Goal: Task Accomplishment & Management: Complete application form

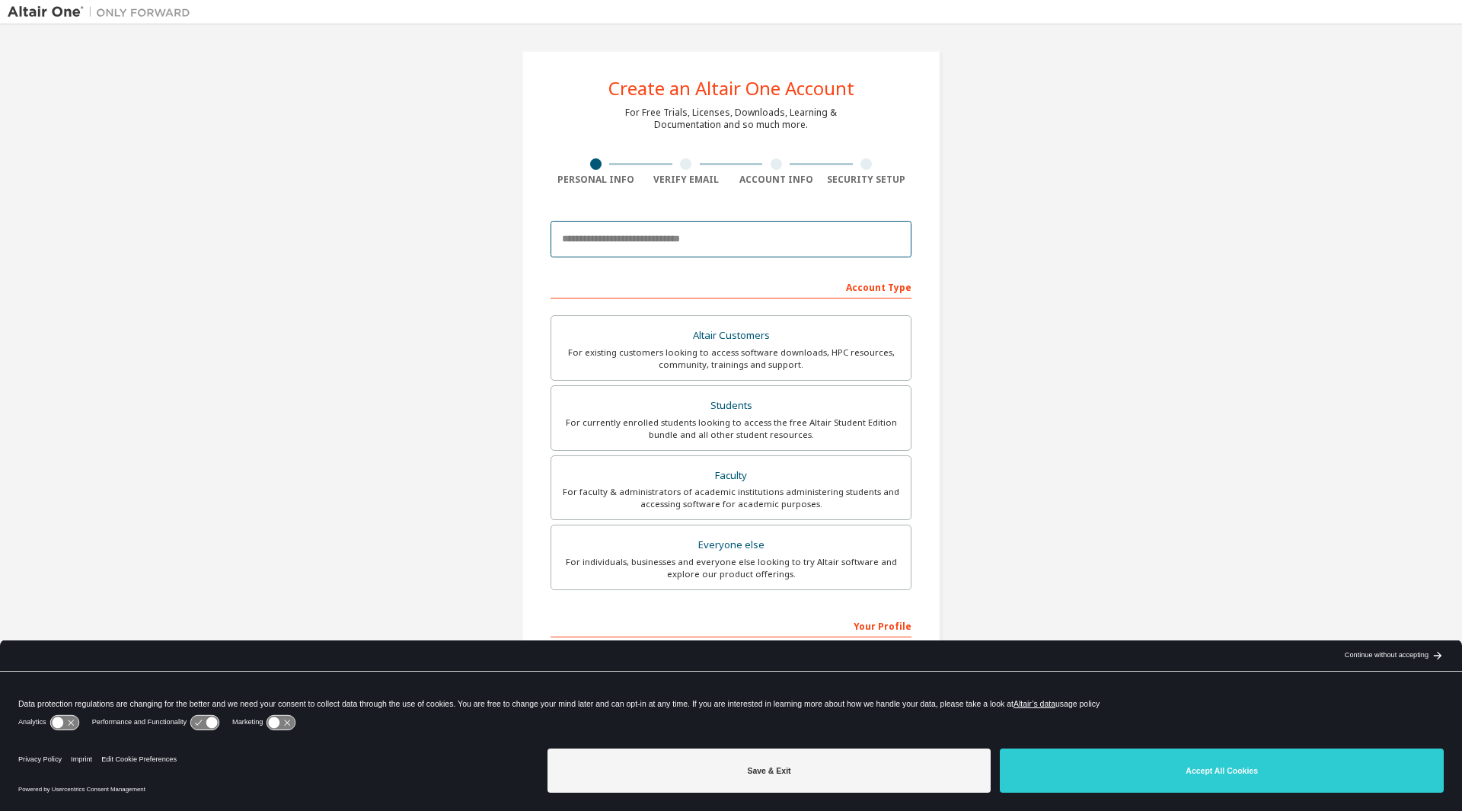
click at [652, 238] on input "email" at bounding box center [730, 239] width 361 height 37
click at [462, 257] on div "Create an Altair One Account For Free Trials, Licenses, Downloads, Learning & D…" at bounding box center [731, 435] width 1446 height 806
click at [712, 244] on input "email" at bounding box center [730, 239] width 361 height 37
click at [648, 237] on input "email" at bounding box center [730, 239] width 361 height 37
click at [448, 336] on div "Create an Altair One Account For Free Trials, Licenses, Downloads, Learning & D…" at bounding box center [731, 435] width 1446 height 806
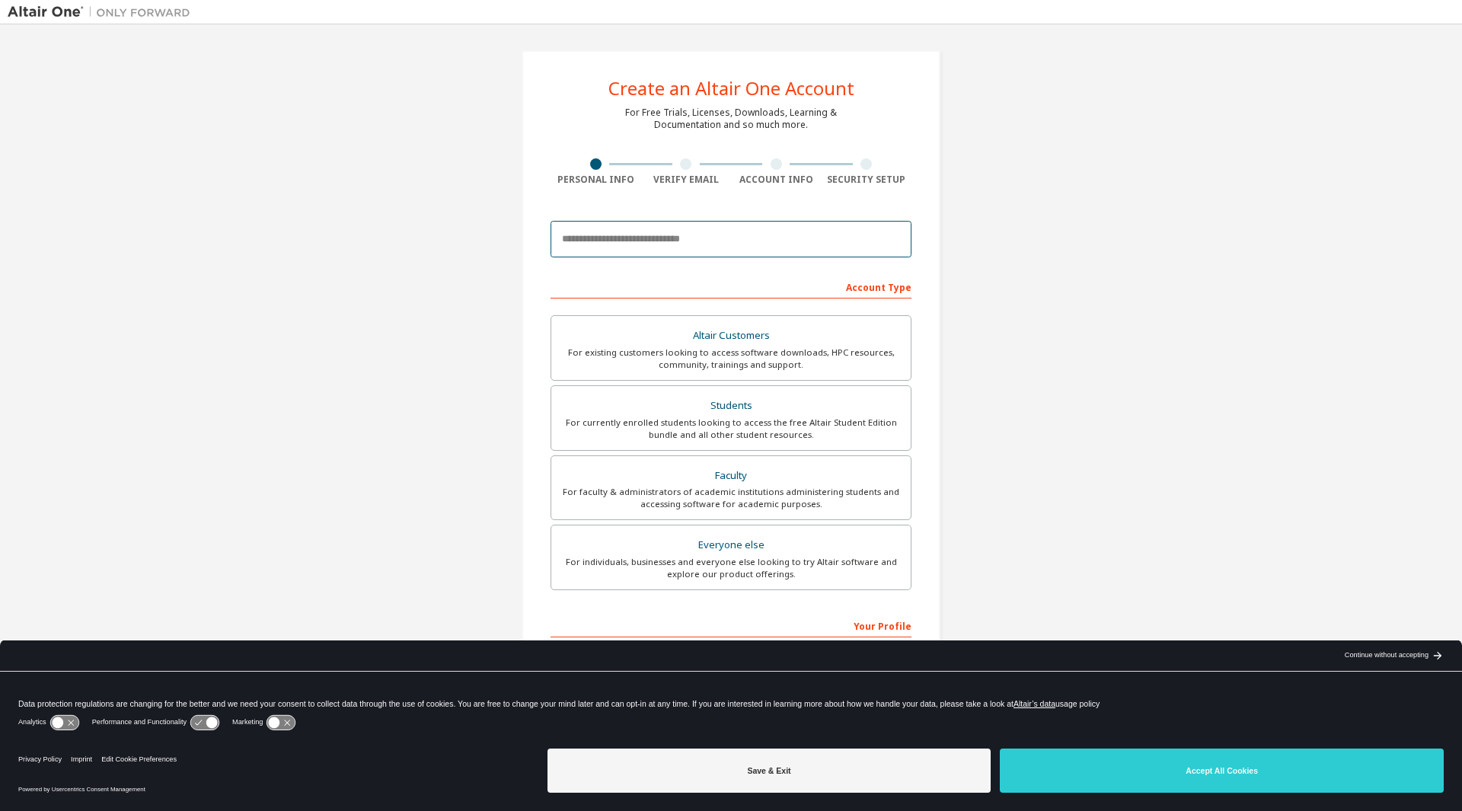
click at [646, 237] on input "email" at bounding box center [730, 239] width 361 height 37
type input "**********"
click at [752, 588] on label "Everyone else For individuals, businesses and everyone else looking to try Alta…" at bounding box center [730, 556] width 361 height 65
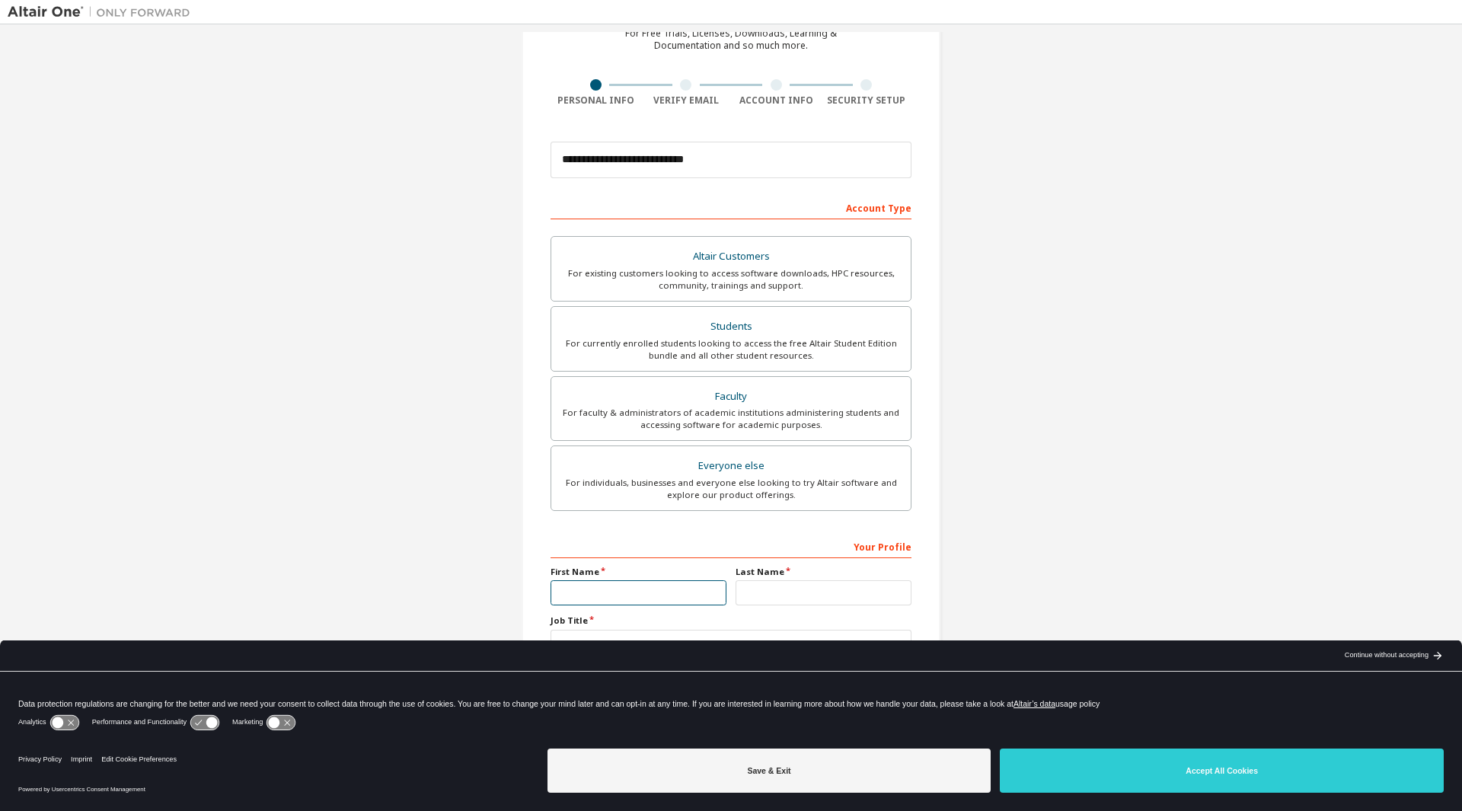
click at [634, 590] on input "text" at bounding box center [638, 592] width 176 height 25
type input "******"
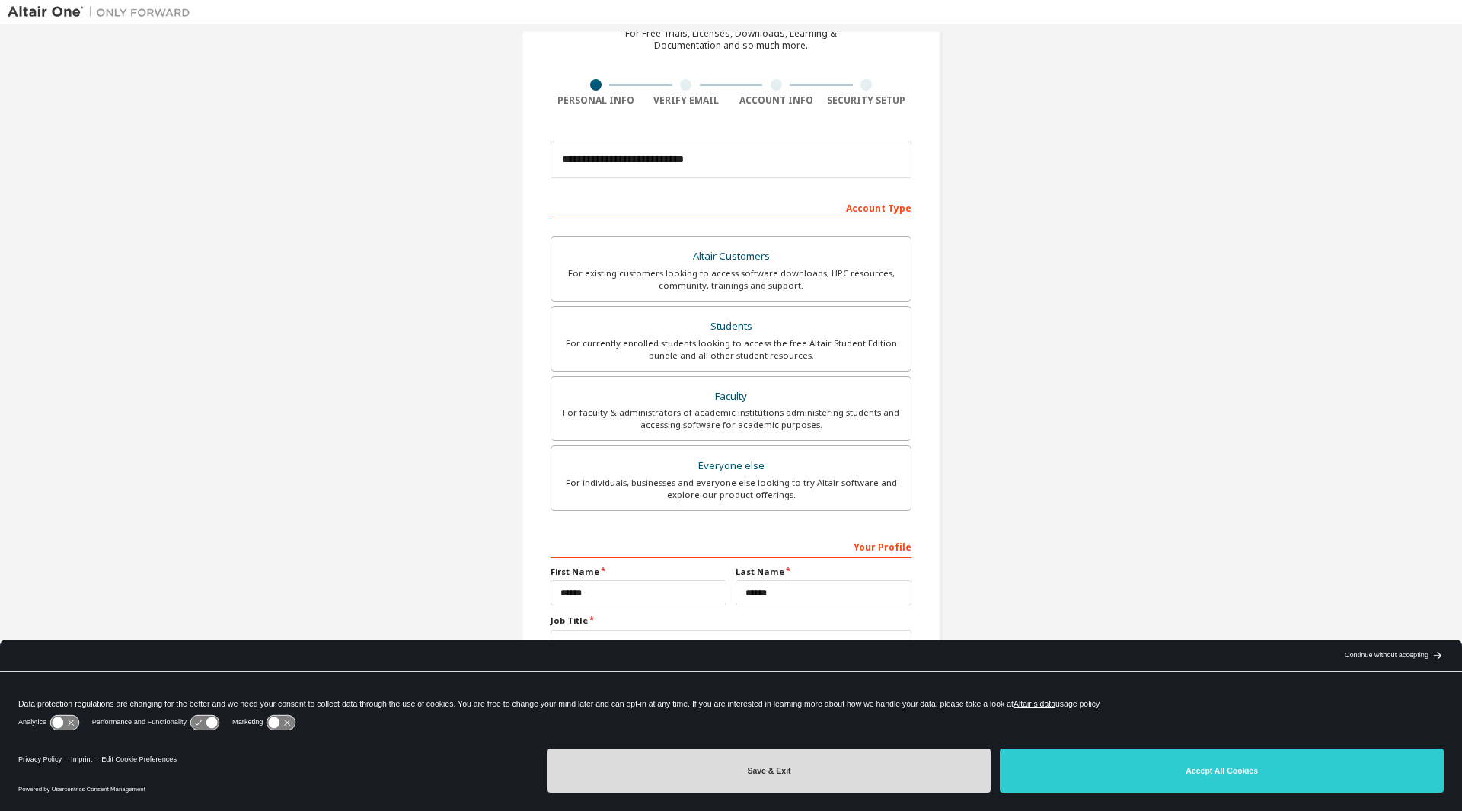
click at [861, 763] on button "Save & Exit" at bounding box center [769, 770] width 444 height 44
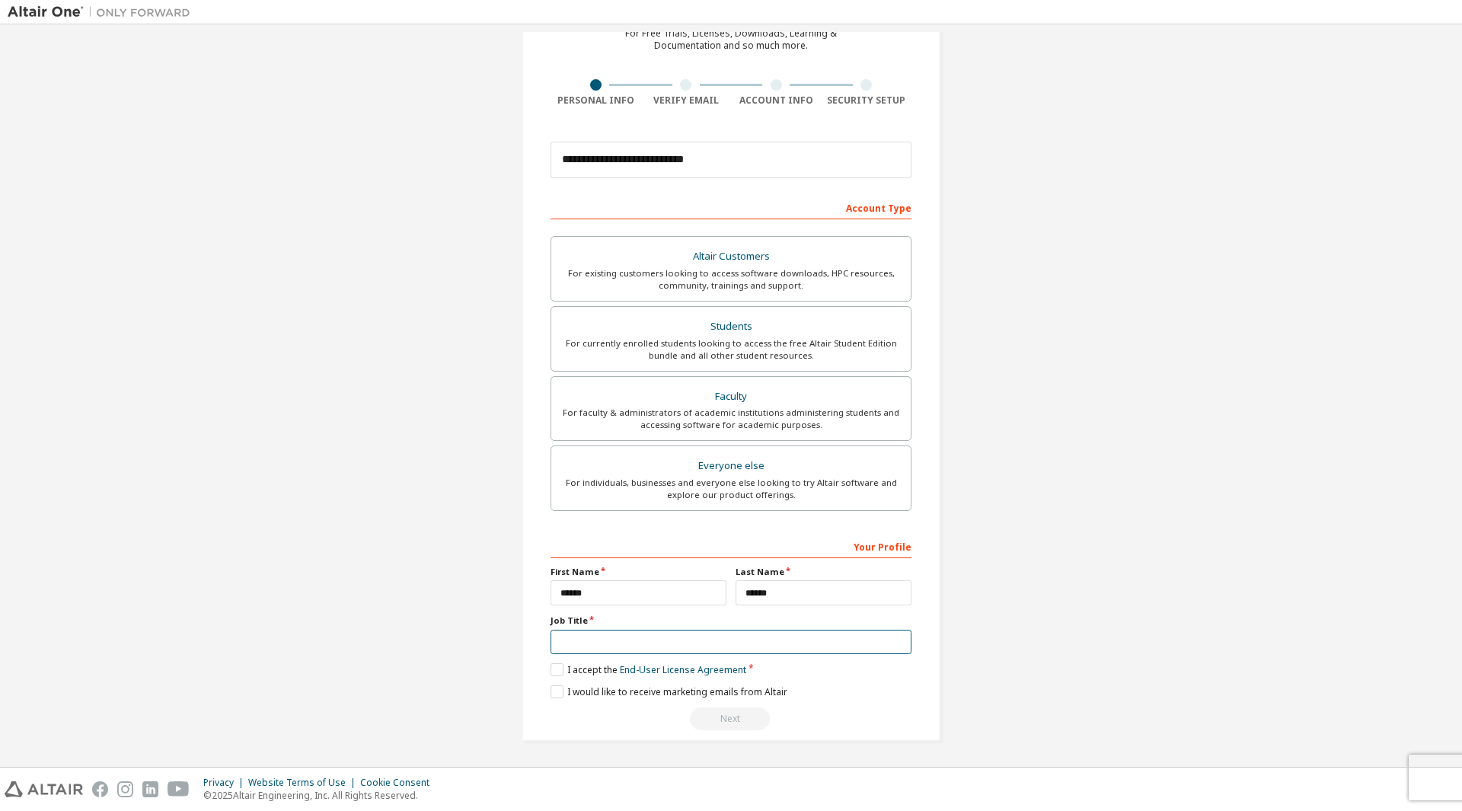
click at [603, 640] on input "text" at bounding box center [730, 642] width 361 height 25
click at [555, 672] on label "I accept the End-User License Agreement" at bounding box center [648, 669] width 196 height 13
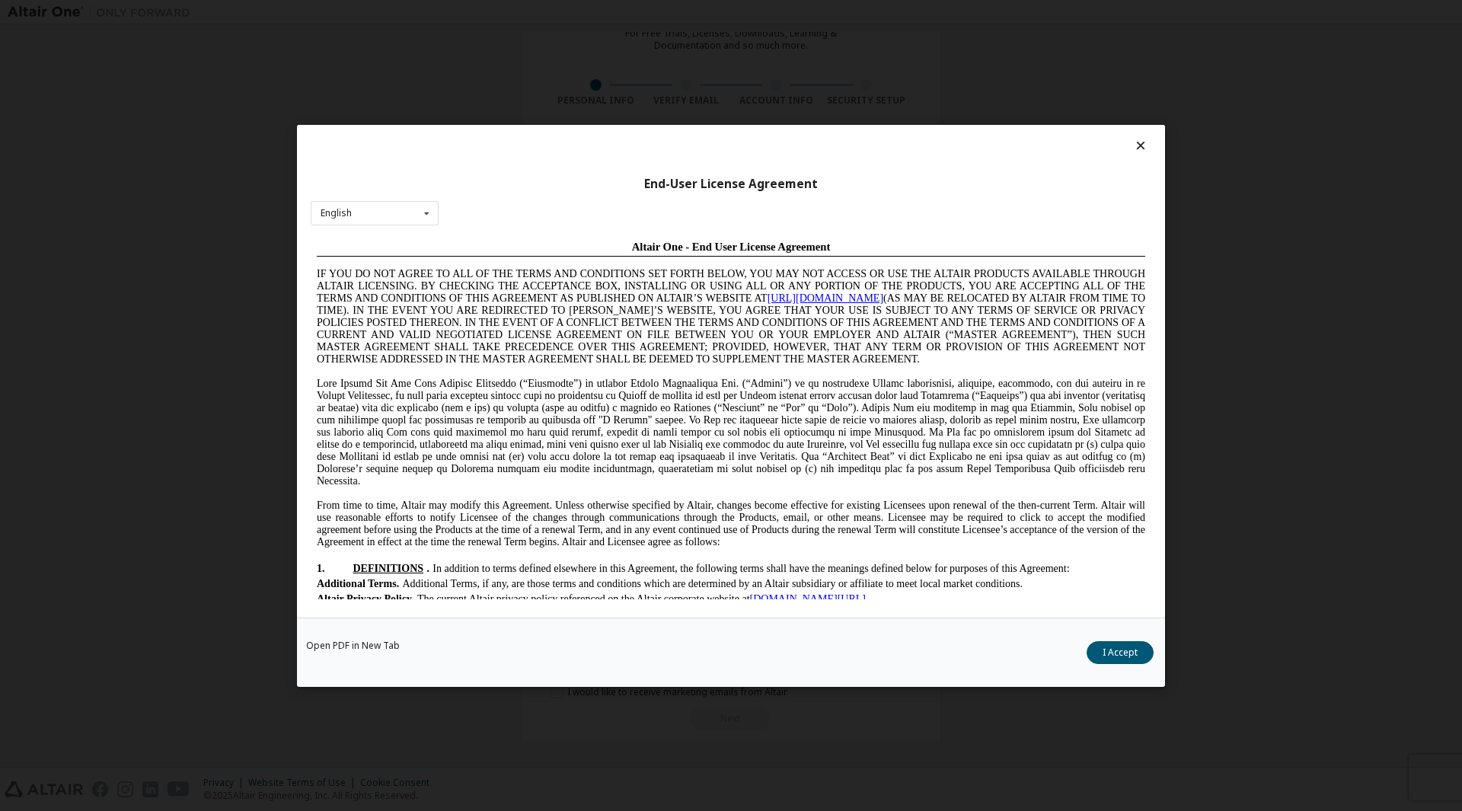
scroll to position [0, 0]
click at [322, 212] on div "English" at bounding box center [335, 213] width 31 height 9
click at [356, 279] on div "French" at bounding box center [374, 285] width 126 height 24
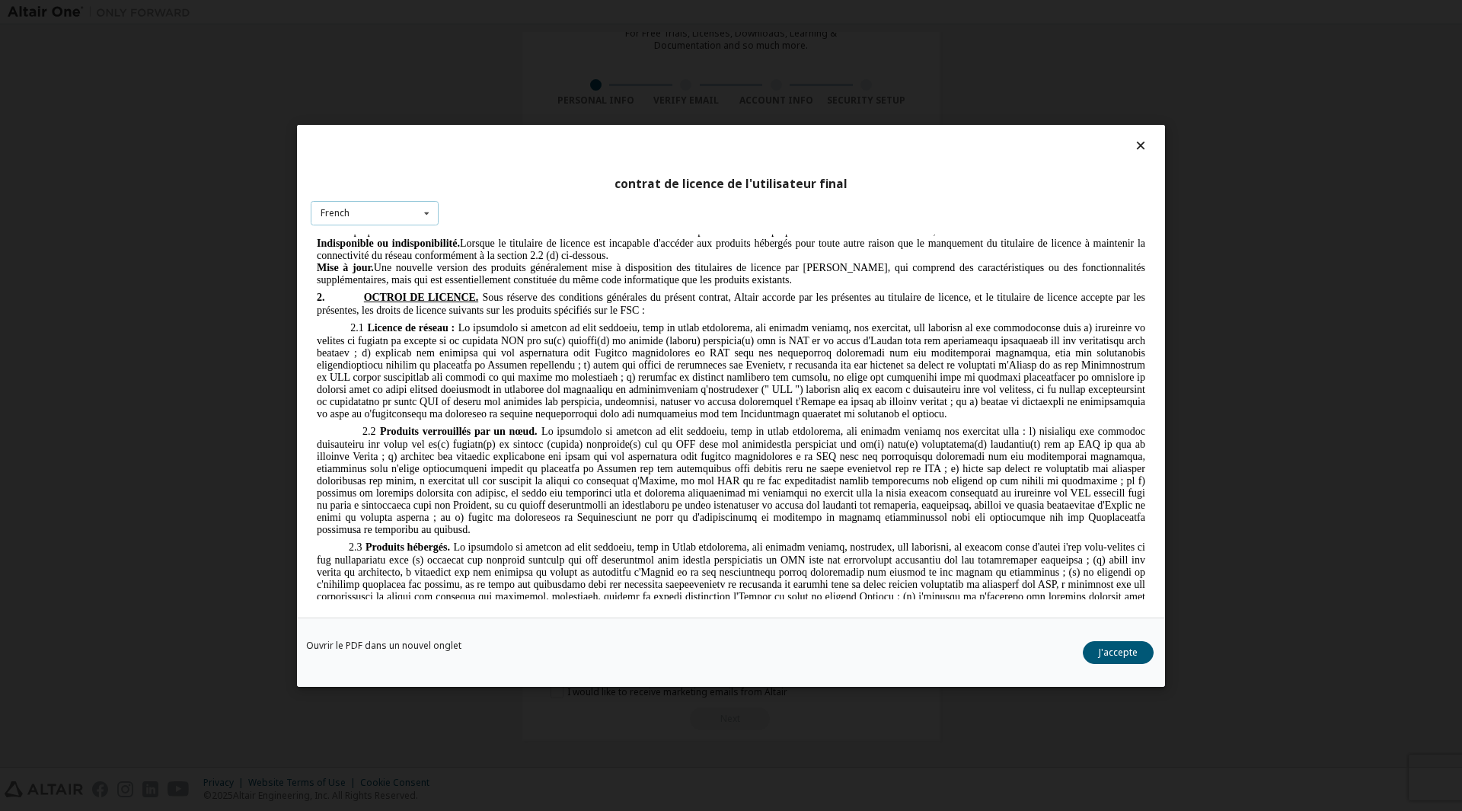
scroll to position [1009, 0]
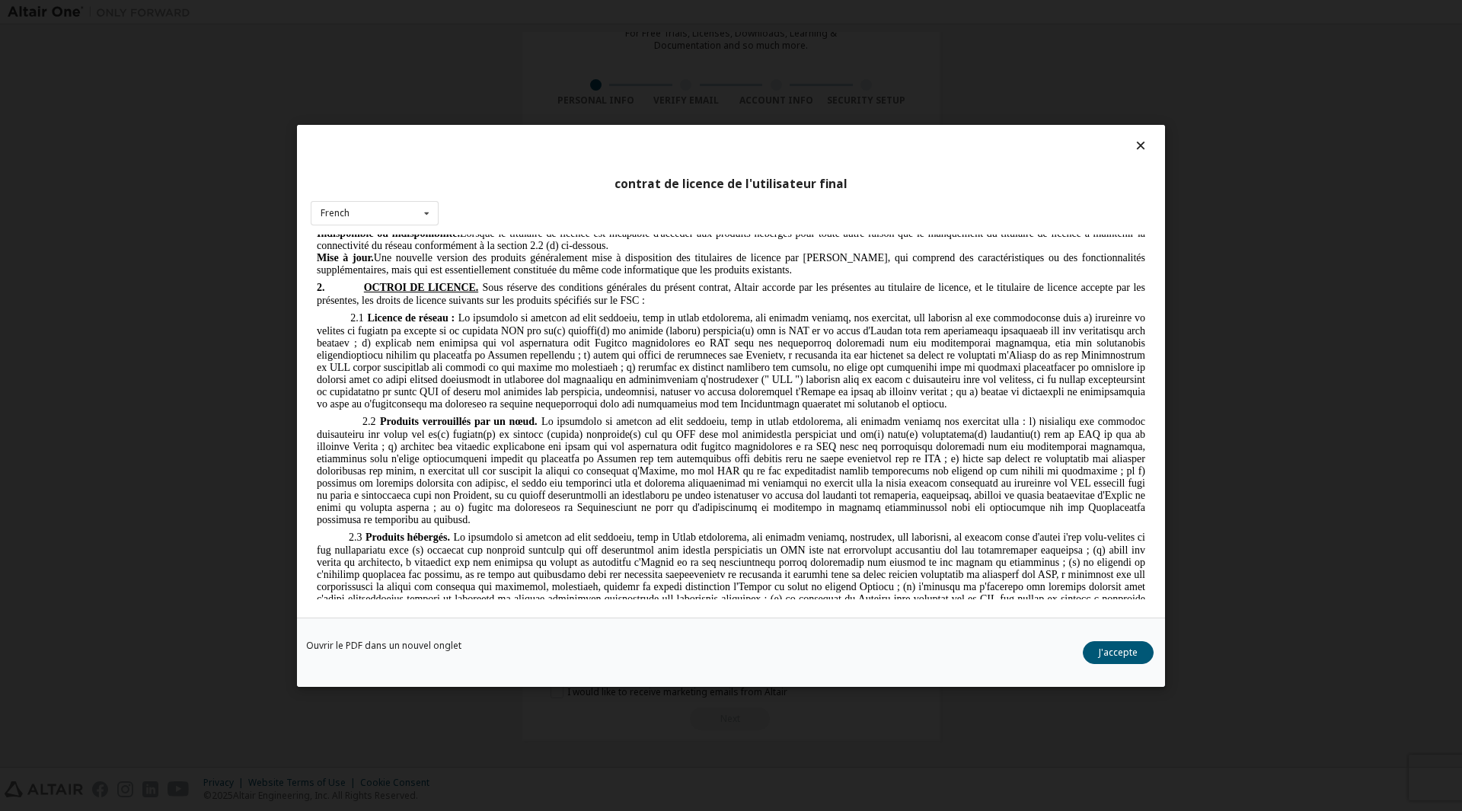
drag, startPoint x: 616, startPoint y: 317, endPoint x: 785, endPoint y: 402, distance: 189.3
click at [785, 402] on p "2.1 Licence de réseau :" at bounding box center [731, 360] width 828 height 100
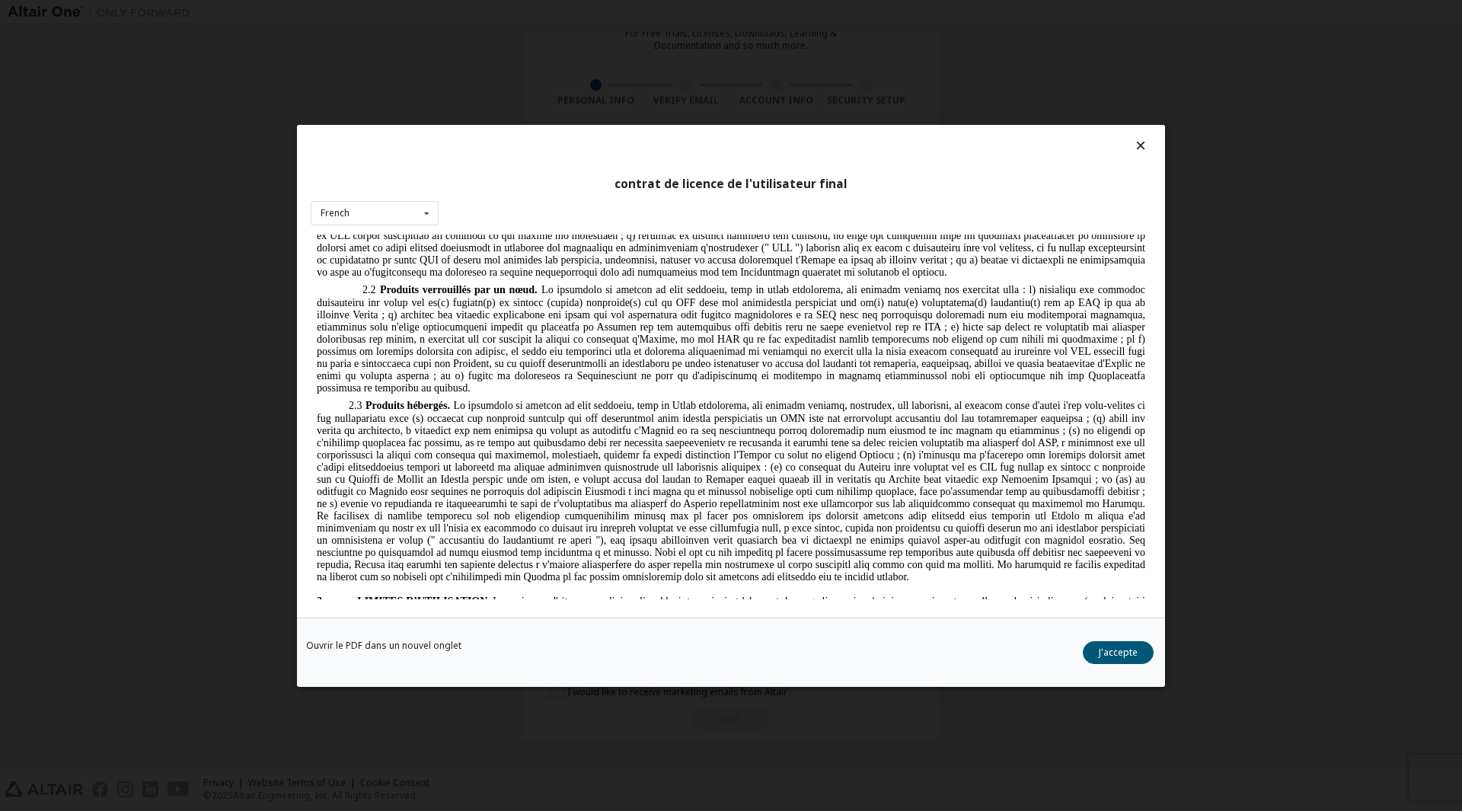
scroll to position [1161, 0]
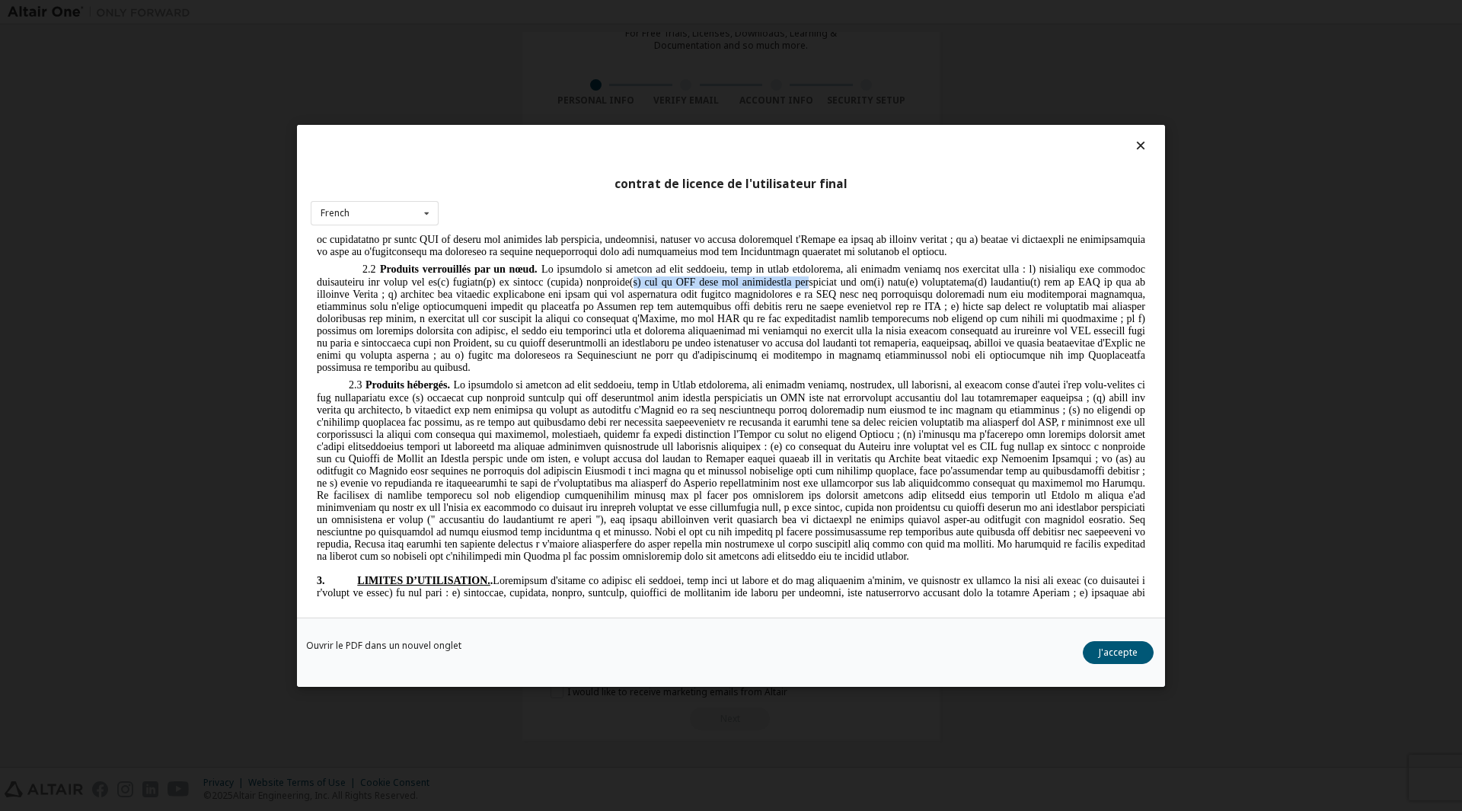
drag, startPoint x: 558, startPoint y: 273, endPoint x: 717, endPoint y: 277, distance: 159.1
click at [717, 277] on span at bounding box center [731, 318] width 828 height 110
drag, startPoint x: 715, startPoint y: 266, endPoint x: 1022, endPoint y: 350, distance: 318.2
click at [1022, 350] on p "2.2 Produits verrouillés par un nœud." at bounding box center [731, 317] width 828 height 113
drag, startPoint x: 519, startPoint y: 371, endPoint x: 628, endPoint y: 544, distance: 204.2
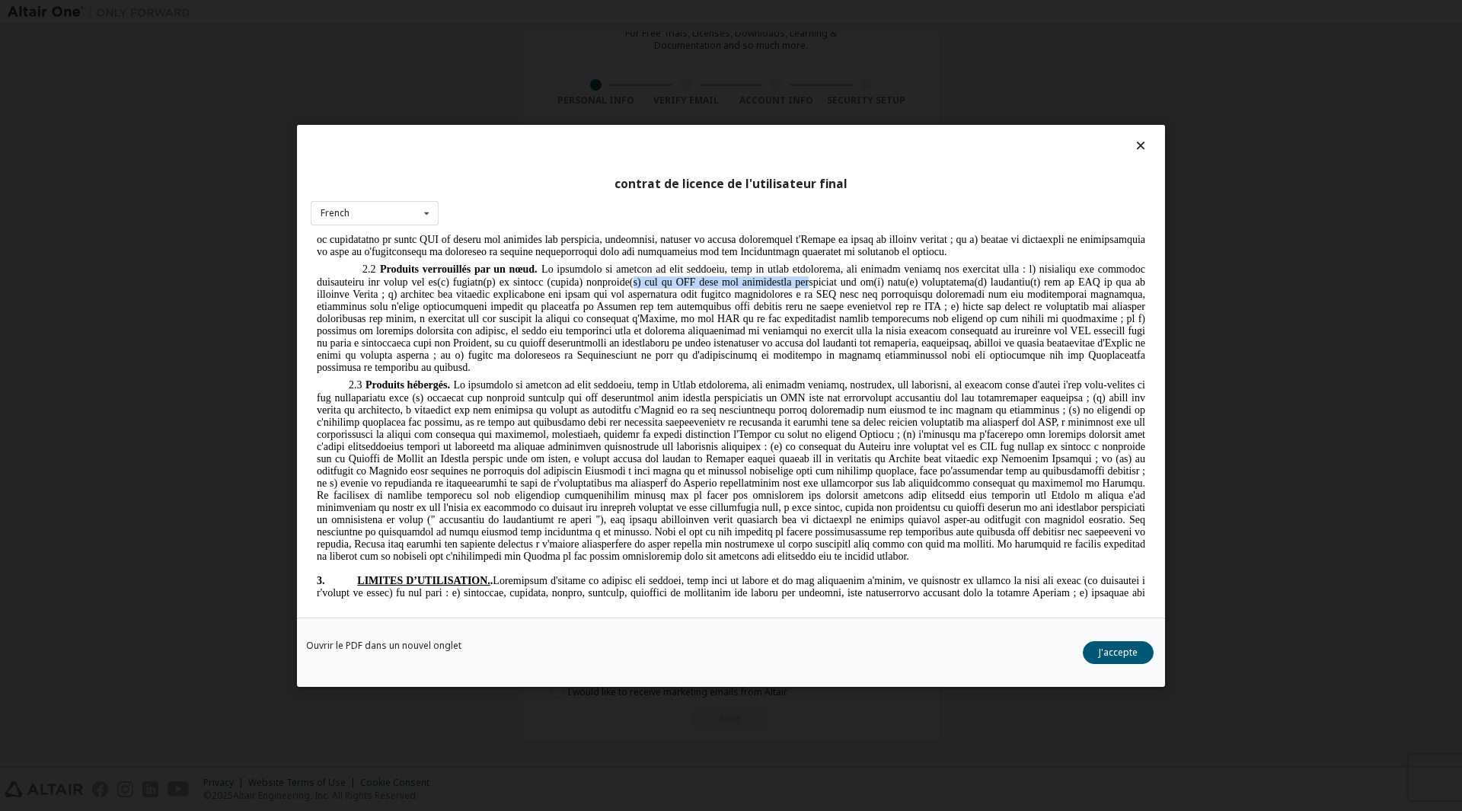
click at [628, 544] on p "2.3 Produits hébergés." at bounding box center [731, 470] width 828 height 186
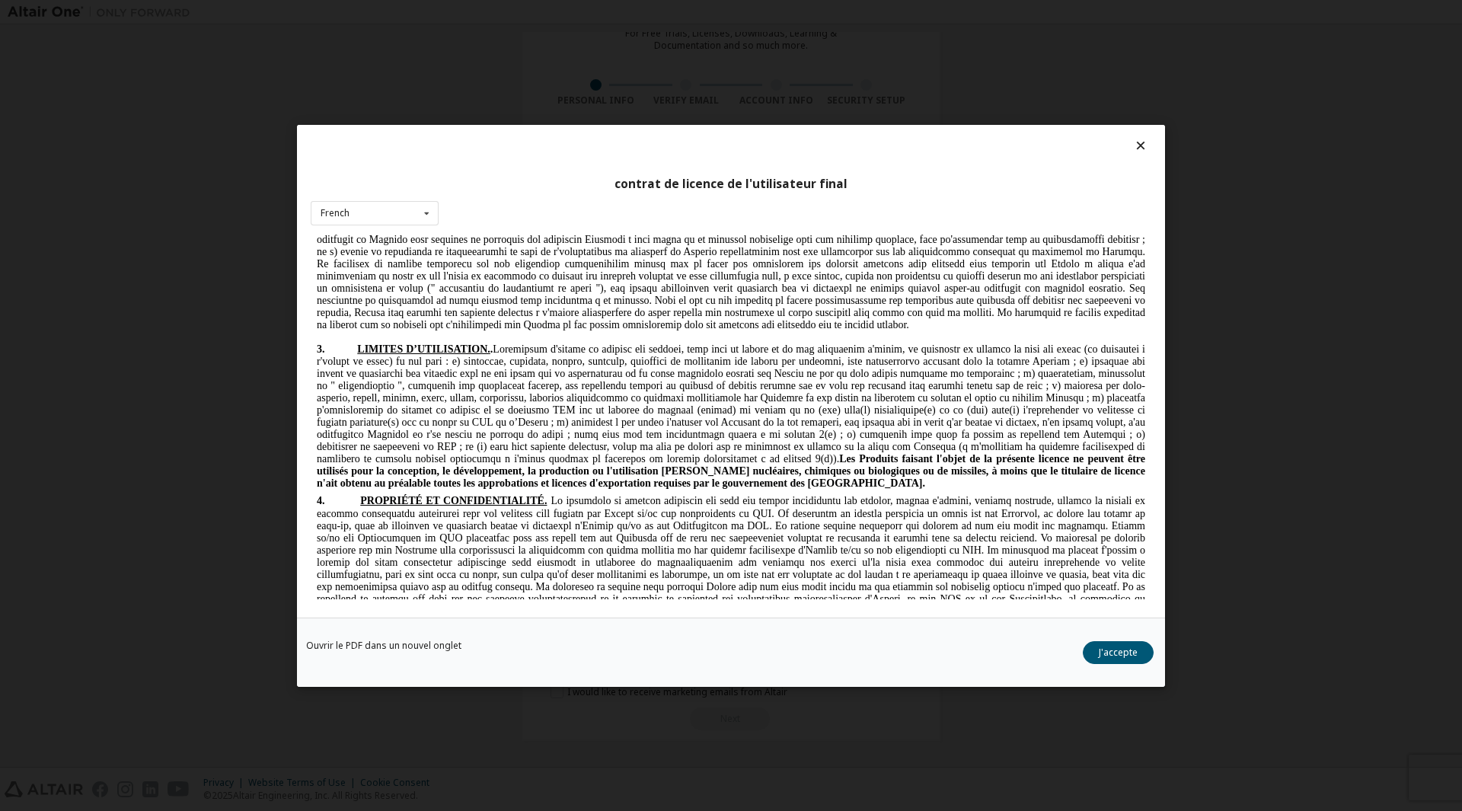
scroll to position [1403, 0]
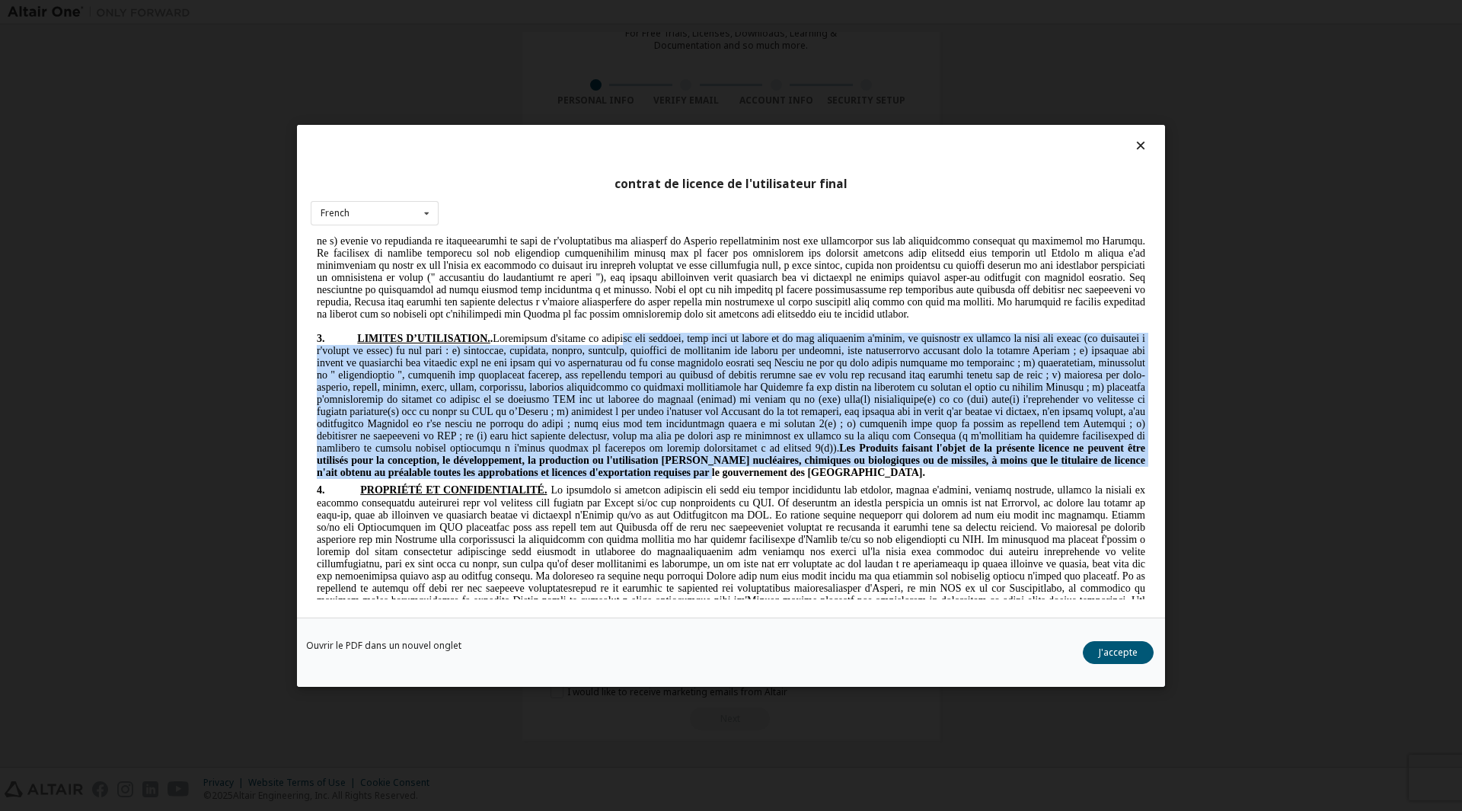
drag, startPoint x: 649, startPoint y: 320, endPoint x: 501, endPoint y: 462, distance: 204.6
click at [501, 462] on span "Les Produits faisant l'objet de la présente licence ne peuvent être utilisés po…" at bounding box center [731, 405] width 828 height 145
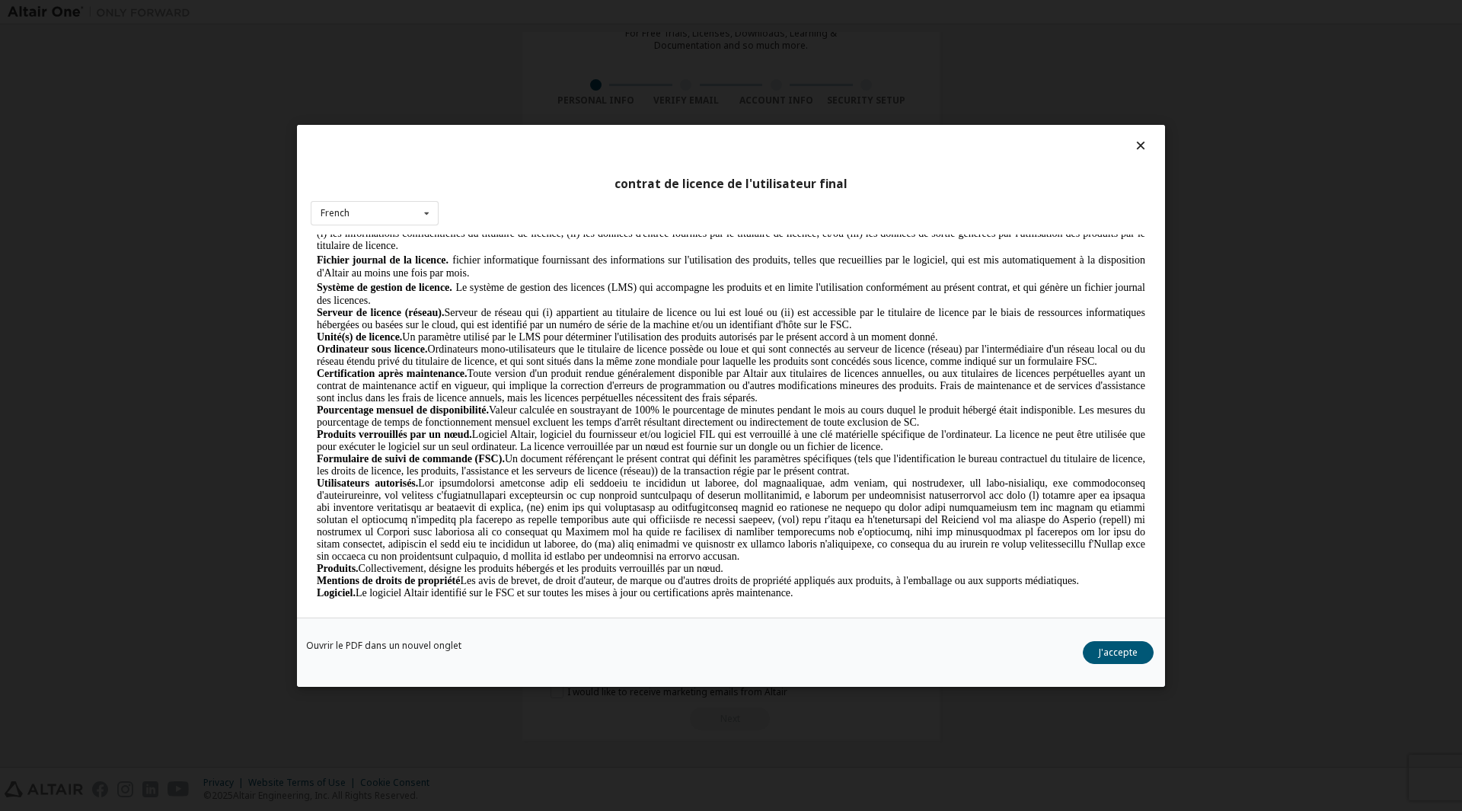
scroll to position [0, 0]
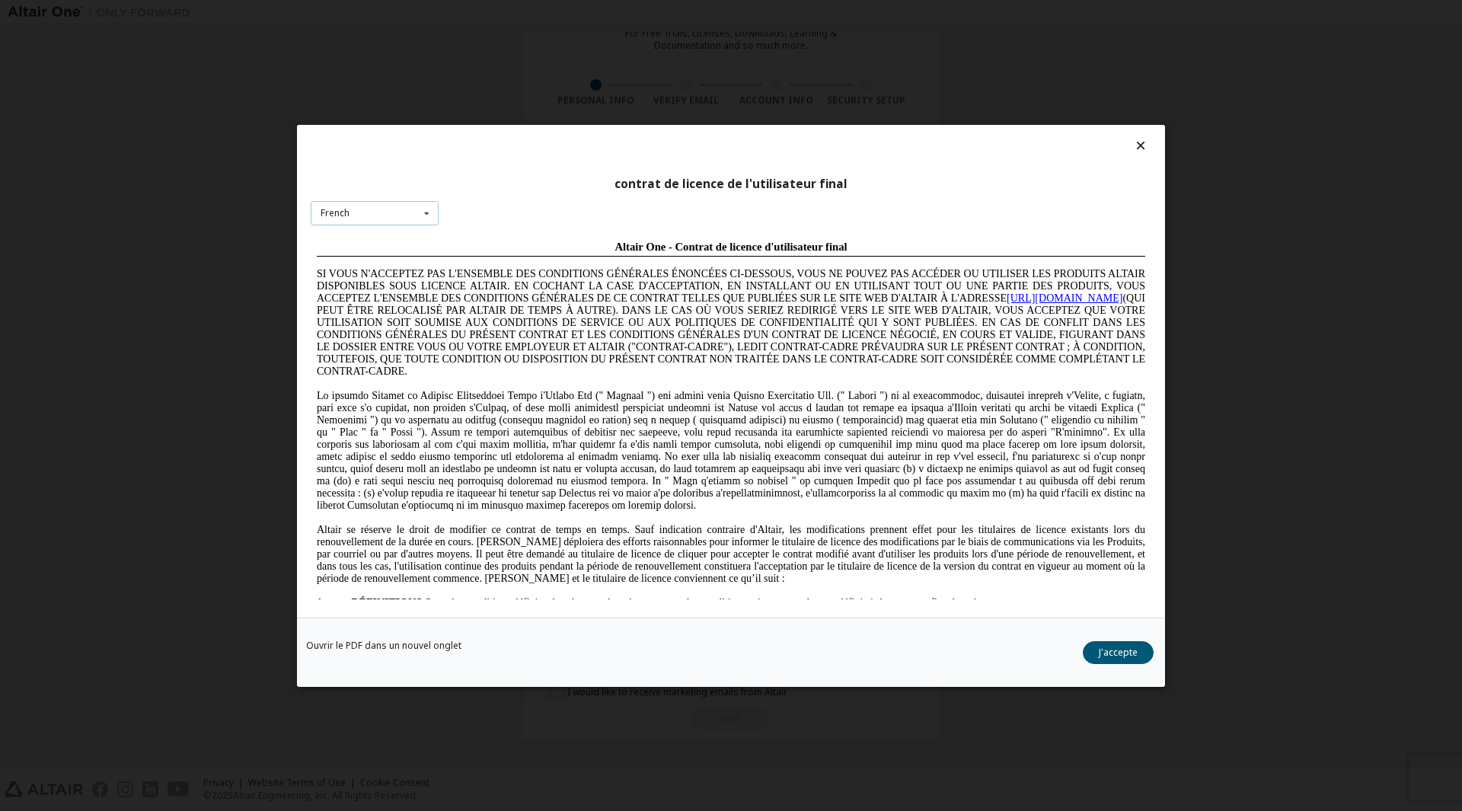
click at [415, 208] on div "French English Chinese French German Japanese Korean Portuguese" at bounding box center [375, 212] width 128 height 25
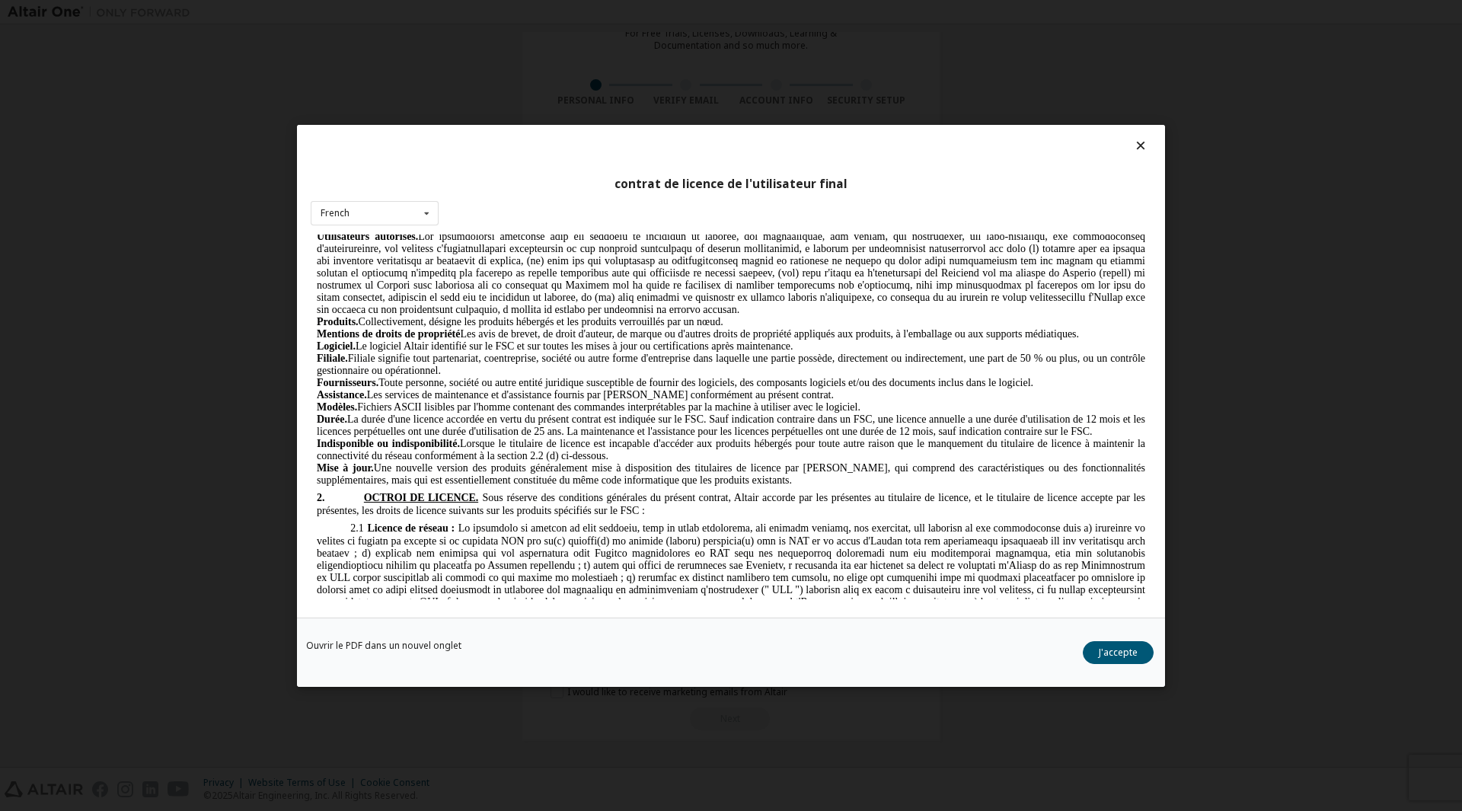
scroll to position [788, 0]
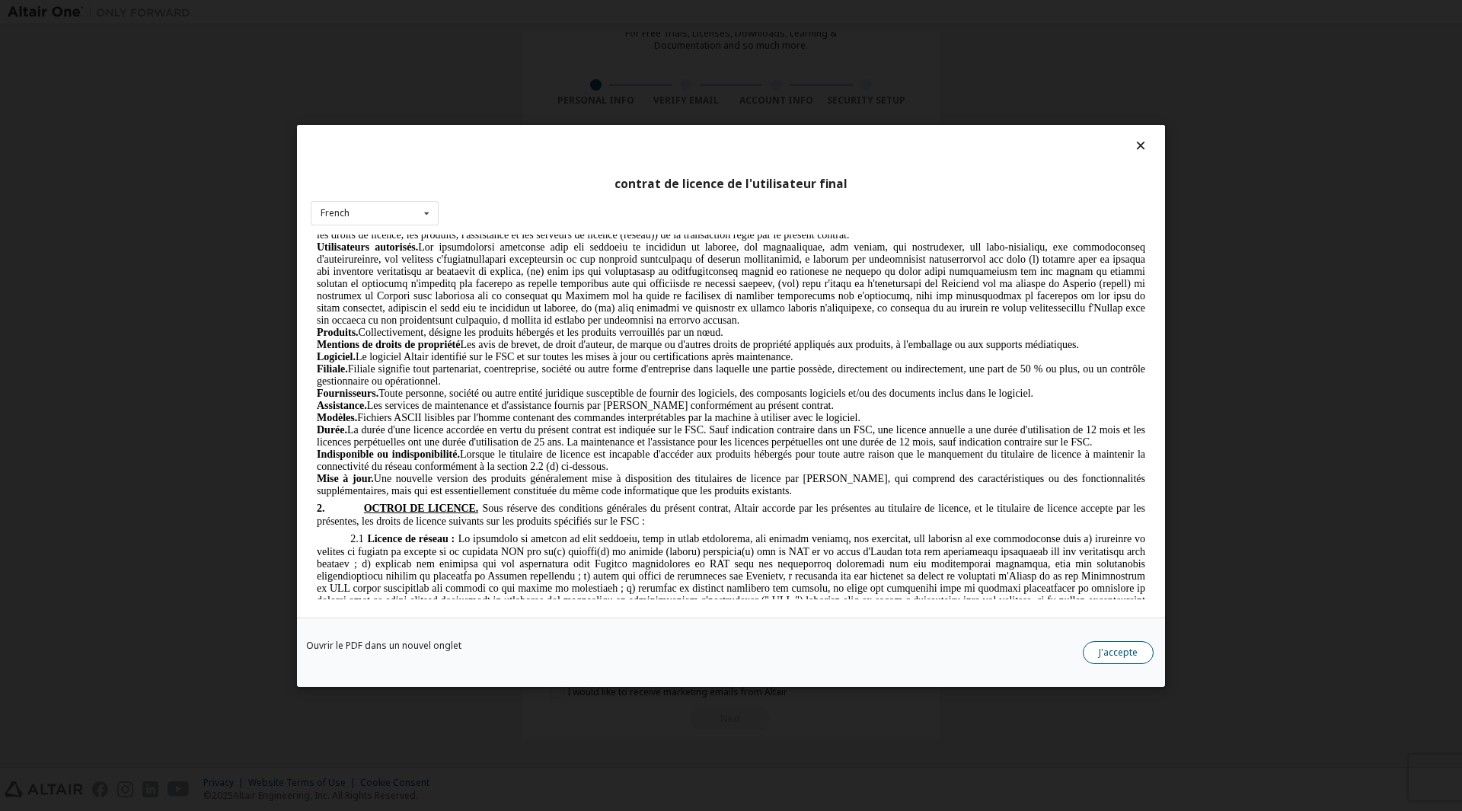
click at [1099, 654] on button "J'accepte" at bounding box center [1117, 651] width 71 height 23
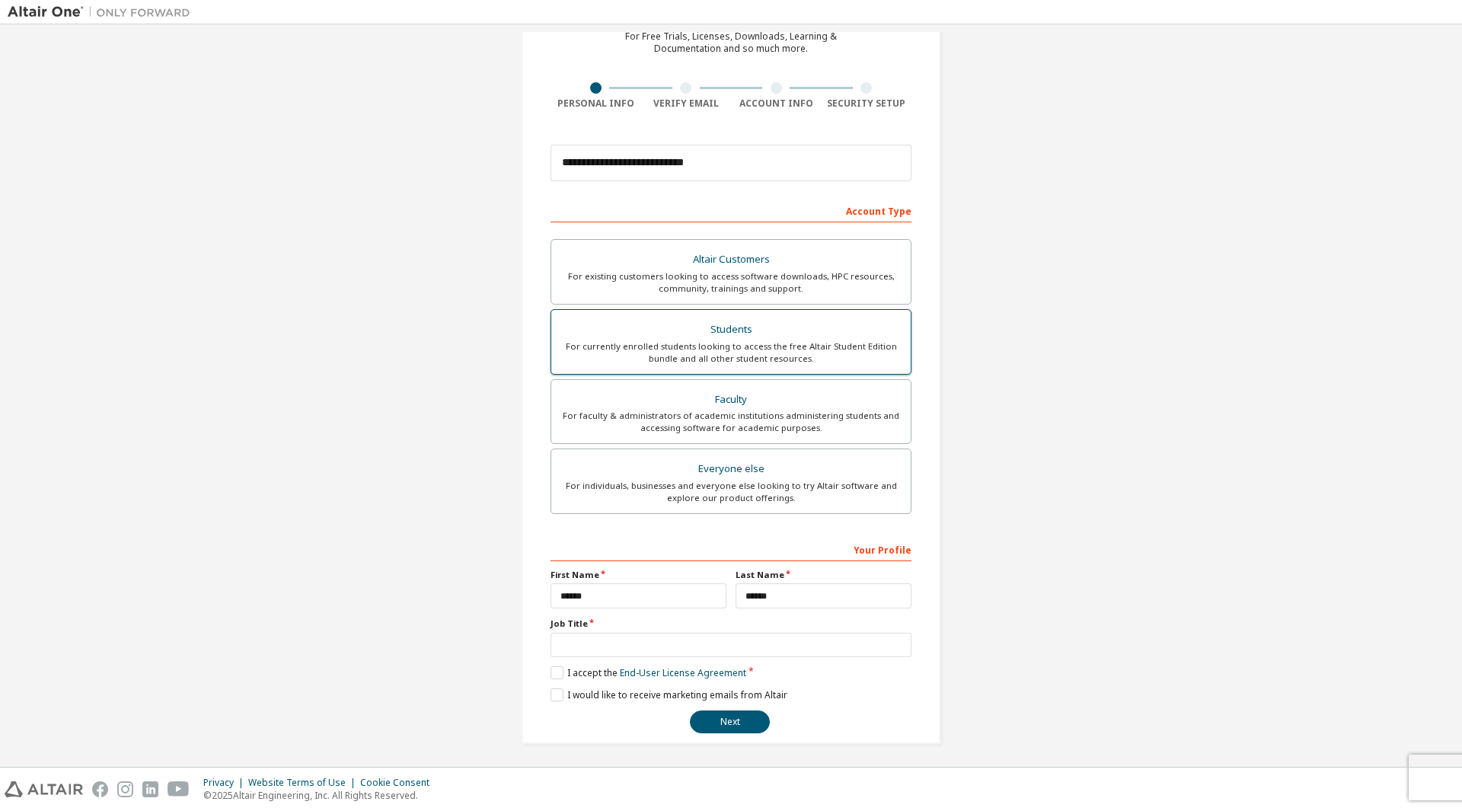
scroll to position [79, 0]
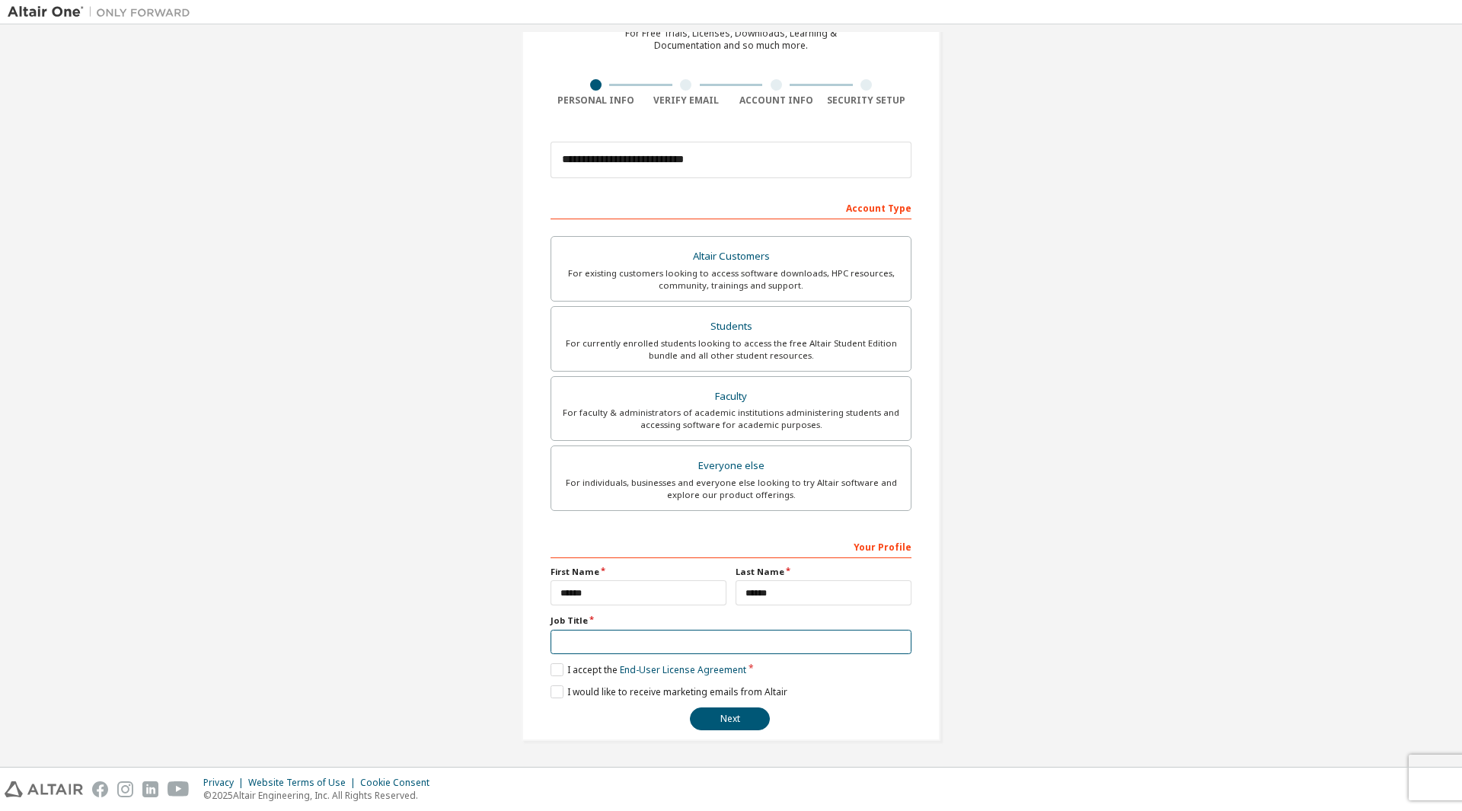
click at [717, 646] on input "text" at bounding box center [730, 642] width 361 height 25
type input "**********"
click at [743, 716] on button "Next" at bounding box center [730, 718] width 80 height 23
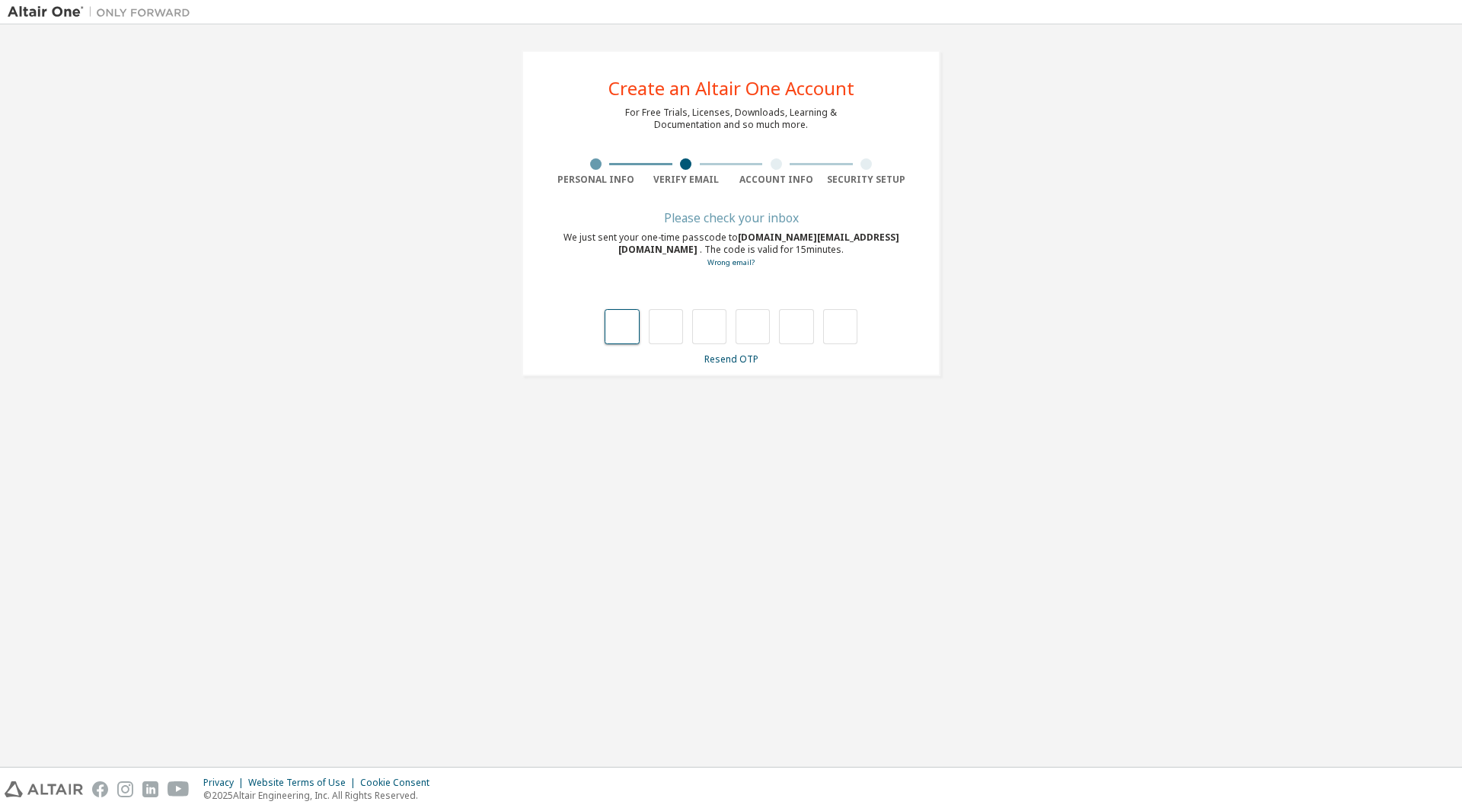
click at [625, 330] on input "text" at bounding box center [621, 326] width 34 height 35
click at [661, 327] on input "text" at bounding box center [666, 326] width 34 height 35
click at [610, 320] on input "text" at bounding box center [621, 326] width 34 height 35
type input "*"
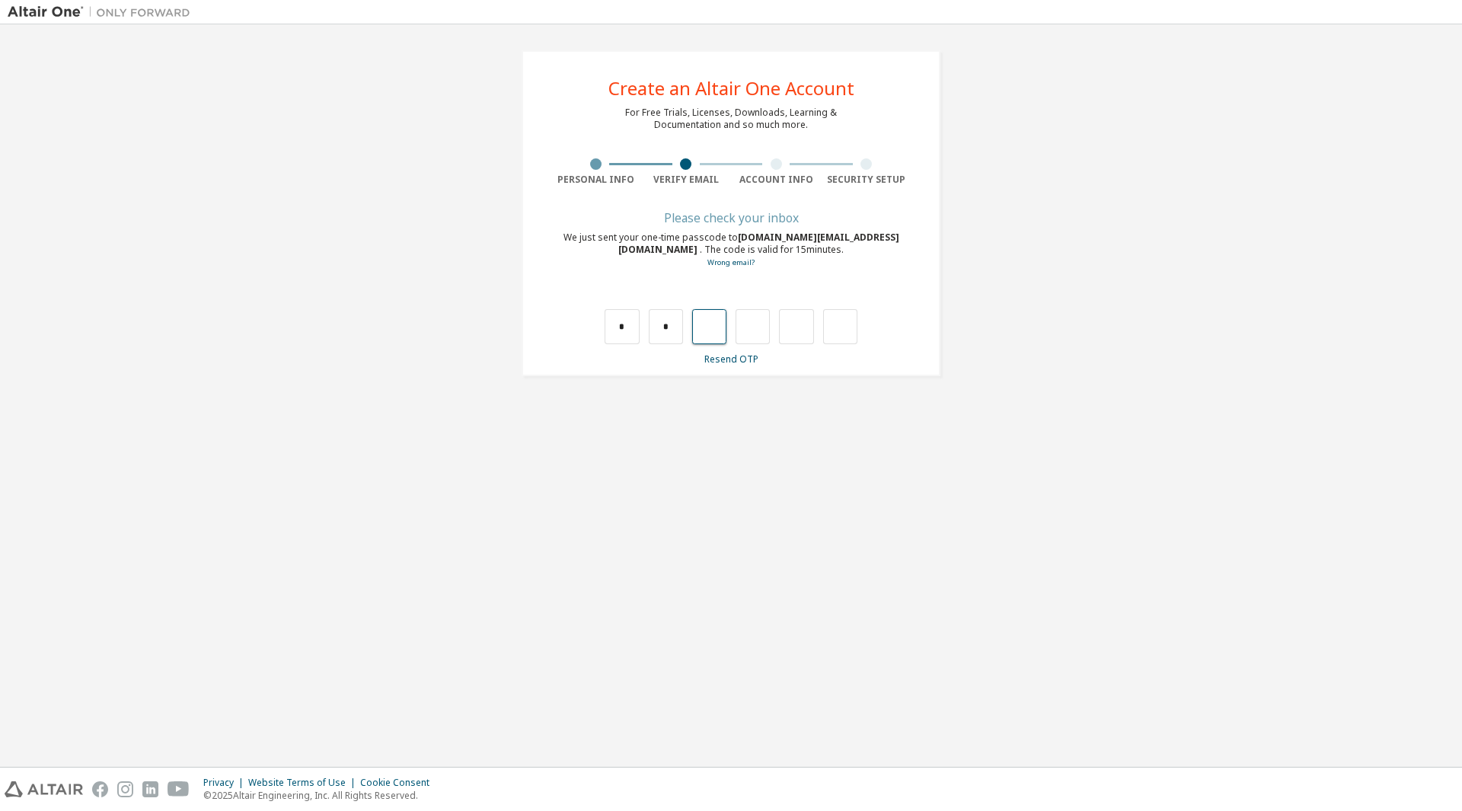
type input "*"
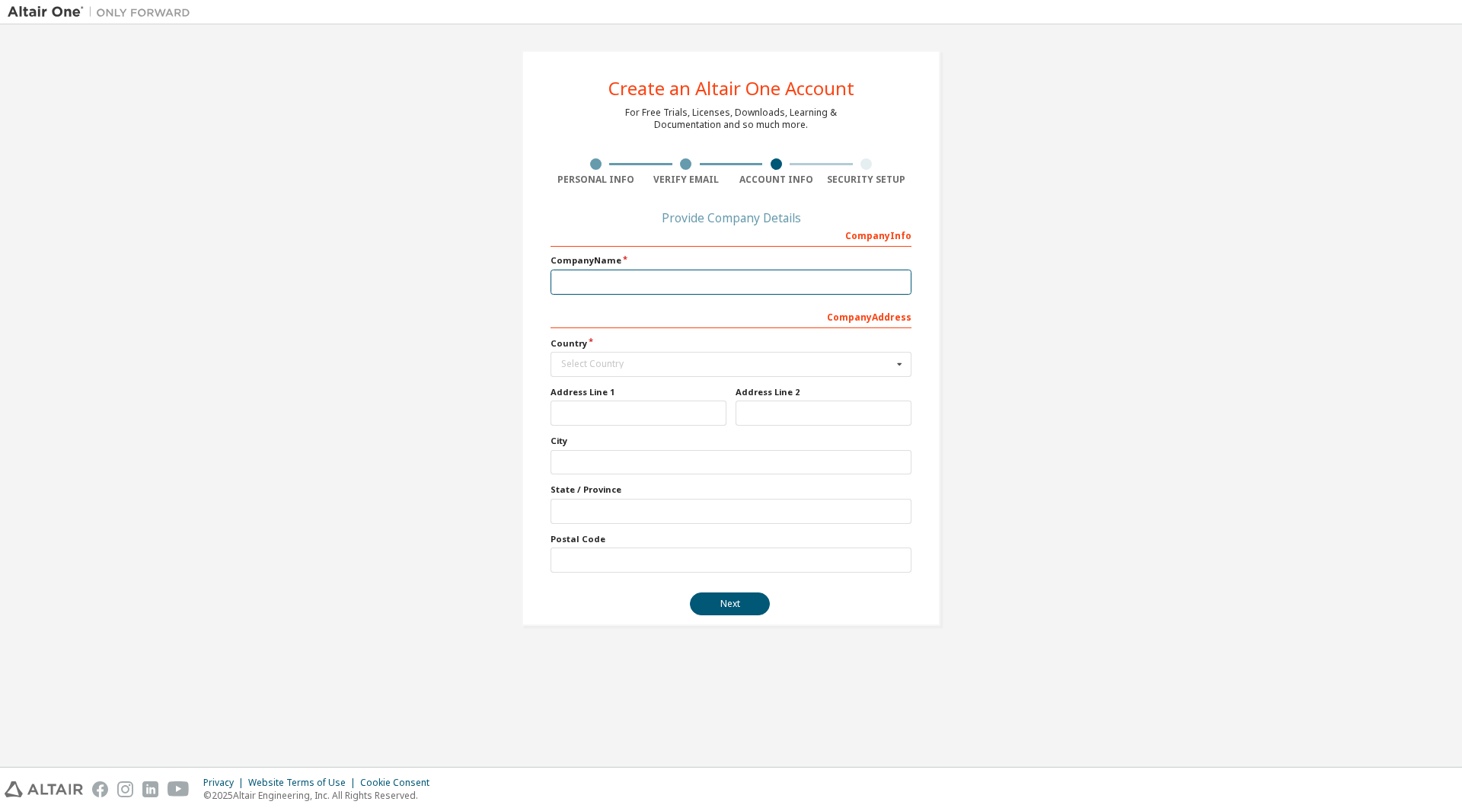
click at [713, 284] on input "text" at bounding box center [730, 281] width 361 height 25
type input "**********"
click at [628, 367] on div "Select Country" at bounding box center [726, 363] width 331 height 9
type input "***"
click at [562, 398] on div "[GEOGRAPHIC_DATA]" at bounding box center [730, 388] width 359 height 24
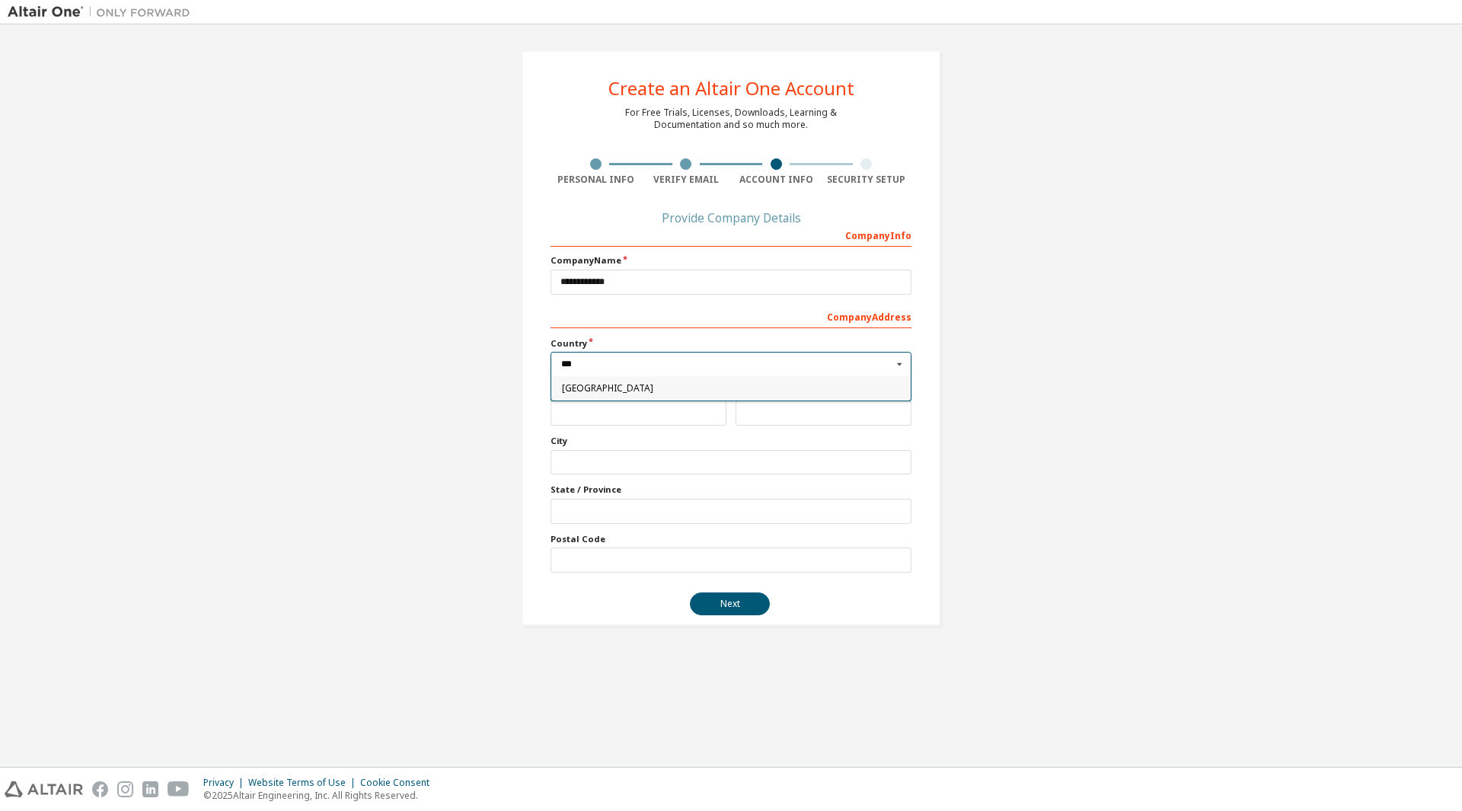
type input "***"
drag, startPoint x: 601, startPoint y: 422, endPoint x: 592, endPoint y: 426, distance: 9.9
click at [601, 422] on input "text" at bounding box center [638, 412] width 176 height 25
type input "**********"
type input "***"
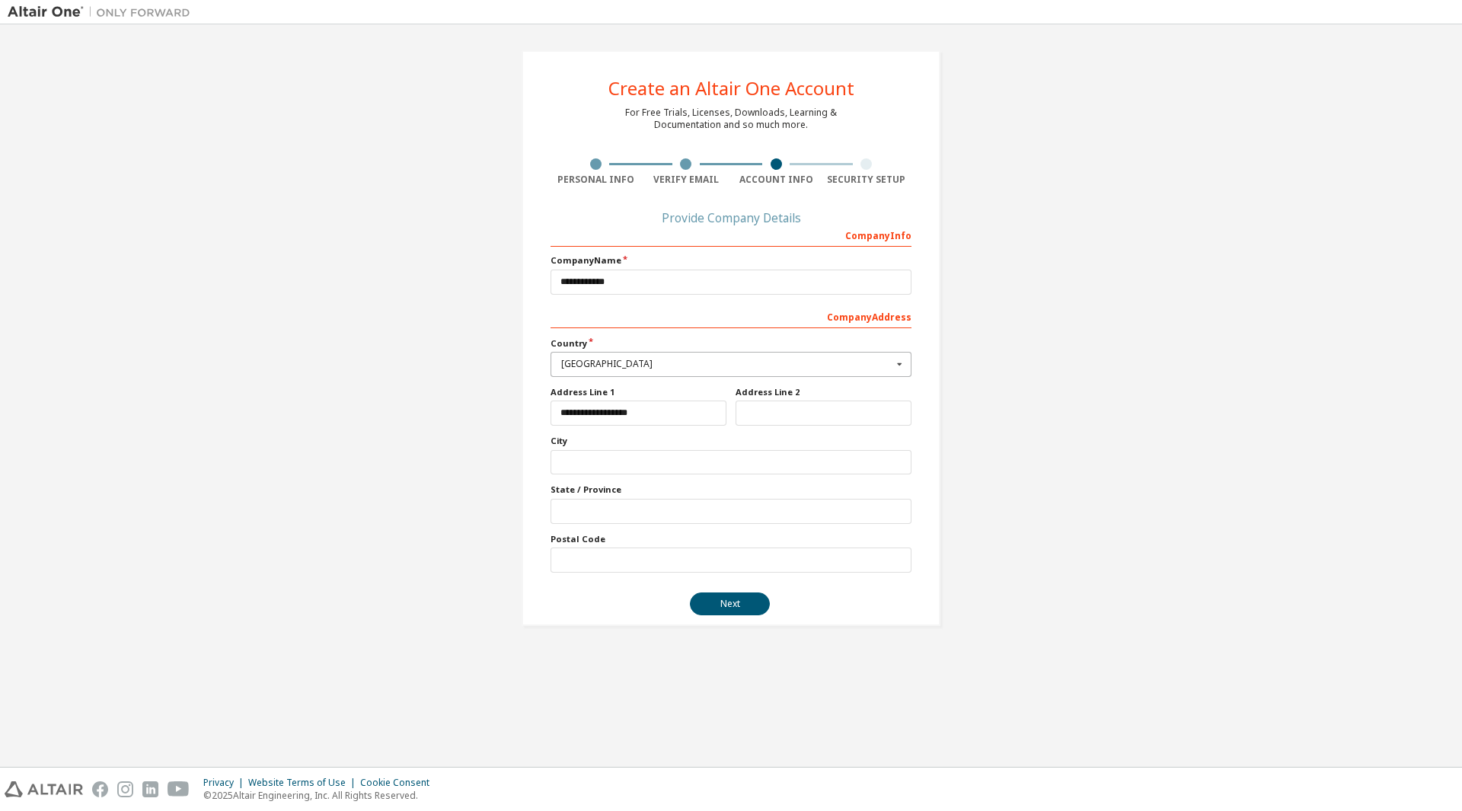
type input "*********"
type input "*****"
type input "***"
click at [737, 611] on button "Next" at bounding box center [730, 603] width 80 height 23
